Goal: Task Accomplishment & Management: Use online tool/utility

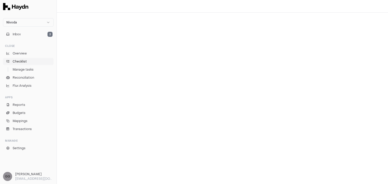
click at [32, 61] on link "Checklist" at bounding box center [28, 61] width 50 height 7
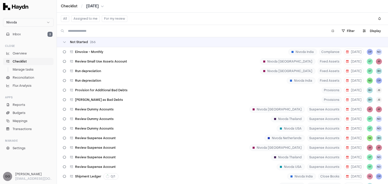
click at [94, 19] on button "Assigned to me" at bounding box center [85, 18] width 29 height 7
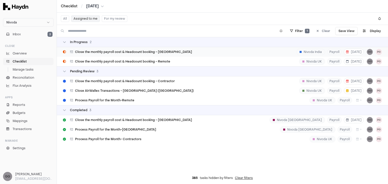
click at [125, 54] on div "Close the monthly payroll cost & Headcount booking - [GEOGRAPHIC_DATA]" at bounding box center [127, 52] width 133 height 10
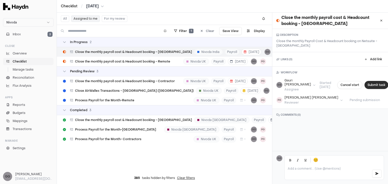
click at [372, 85] on button "Submit task" at bounding box center [376, 85] width 24 height 8
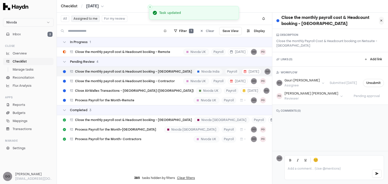
click at [380, 20] on icon at bounding box center [381, 20] width 2 height 3
